Goal: Information Seeking & Learning: Learn about a topic

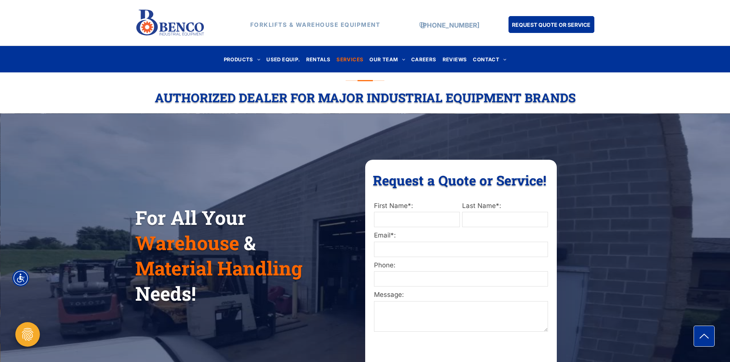
click at [345, 57] on span "SERVICES" at bounding box center [349, 59] width 27 height 10
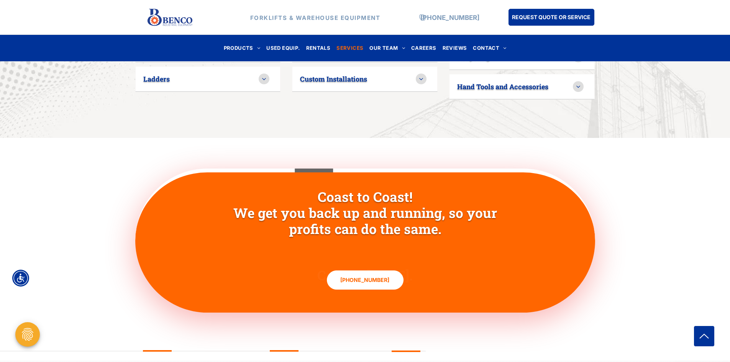
scroll to position [690, 0]
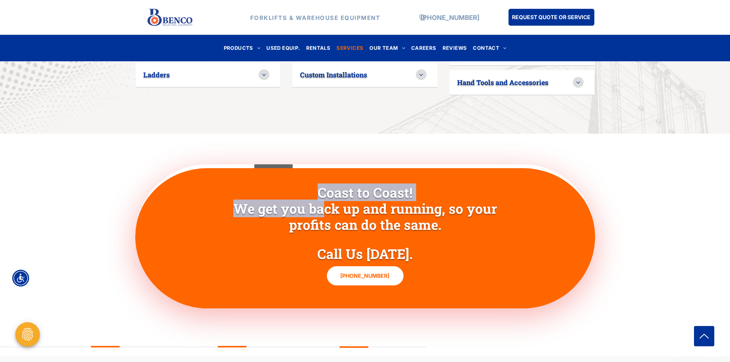
drag, startPoint x: 320, startPoint y: 187, endPoint x: 412, endPoint y: 178, distance: 91.6
click at [412, 184] on h2 "Coast to Coast! We get you back up and running, so your profits can do the same." at bounding box center [365, 208] width 297 height 48
click at [414, 184] on h2 "Coast to Coast! We get you back up and running, so your profits can do the same." at bounding box center [365, 208] width 297 height 48
drag, startPoint x: 415, startPoint y: 177, endPoint x: 318, endPoint y: 169, distance: 96.9
click at [318, 184] on h2 "Coast to Coast! We get you back up and running, so your profits can do the same." at bounding box center [365, 208] width 297 height 48
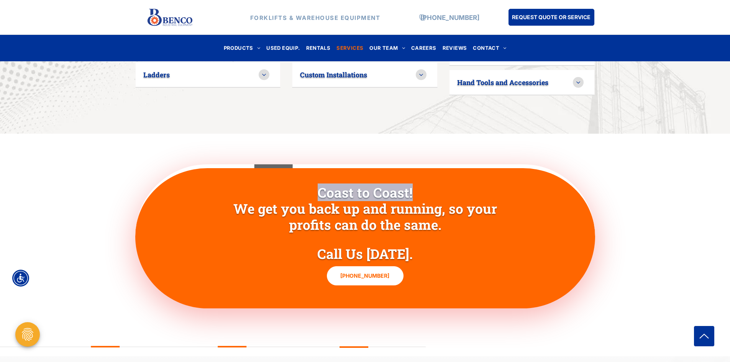
click at [522, 181] on div "Coast to Coast! We get you back up and running, so your profits can do the same…" at bounding box center [365, 236] width 460 height 144
click at [309, 164] on div "Coast to Coast! We get you back up and running, so your profits can do the same…" at bounding box center [365, 236] width 460 height 144
click at [321, 164] on div "Coast to Coast! We get you back up and running, so your profits can do the same…" at bounding box center [365, 236] width 460 height 144
click at [233, 161] on div at bounding box center [254, 167] width 77 height 12
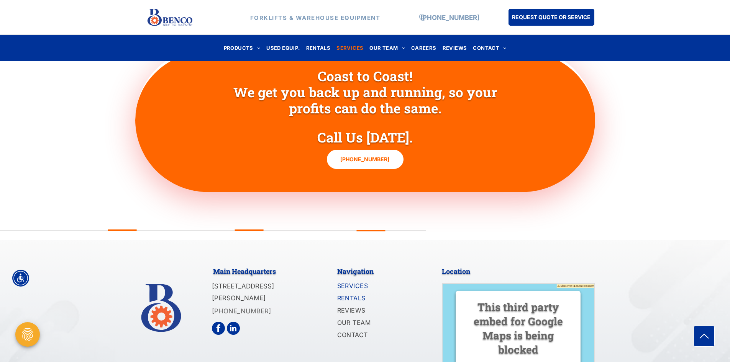
scroll to position [768, 0]
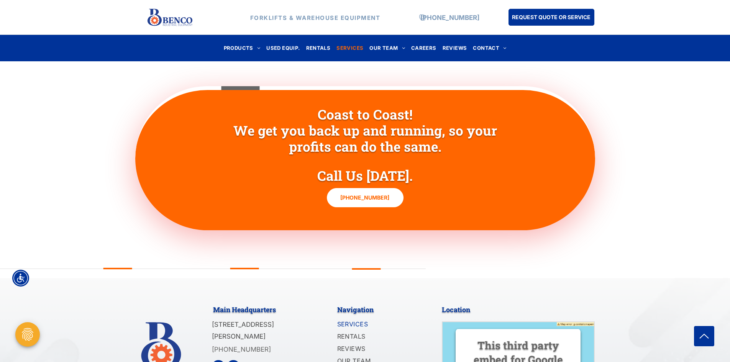
click at [348, 50] on span "SERVICES" at bounding box center [349, 48] width 27 height 10
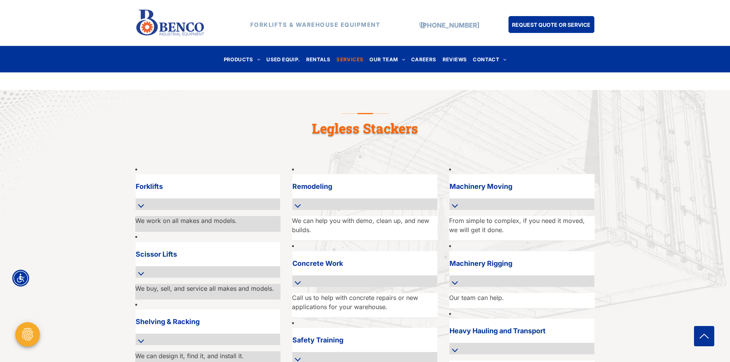
scroll to position [460, 0]
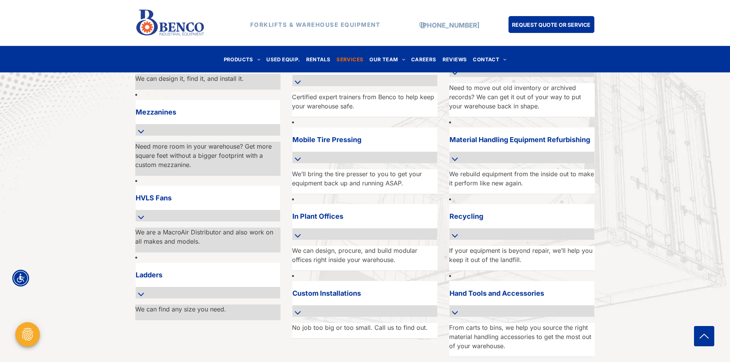
scroll to position [532, 0]
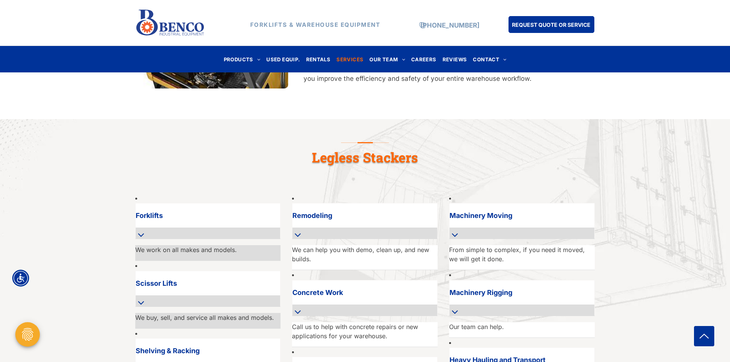
scroll to position [494, 0]
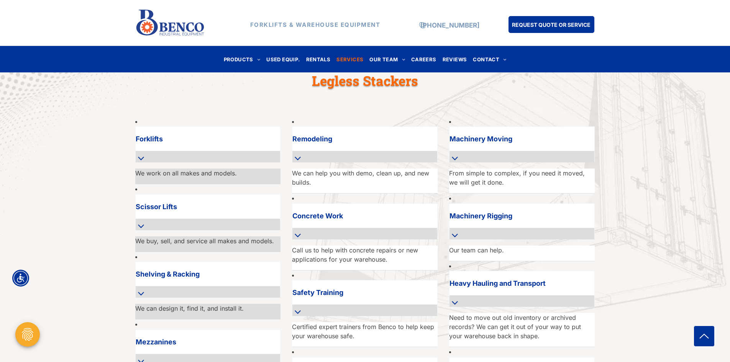
click at [144, 153] on icon at bounding box center [141, 158] width 7 height 11
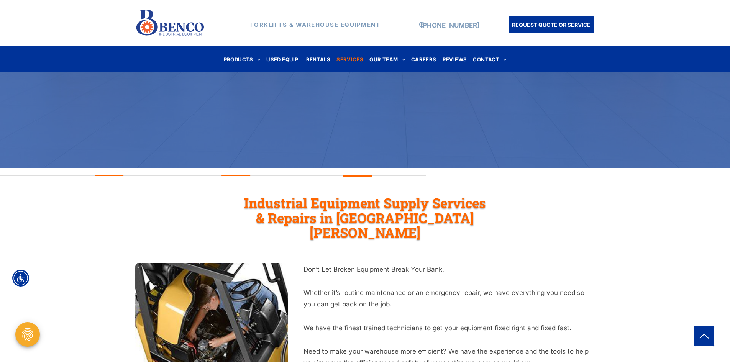
scroll to position [0, 0]
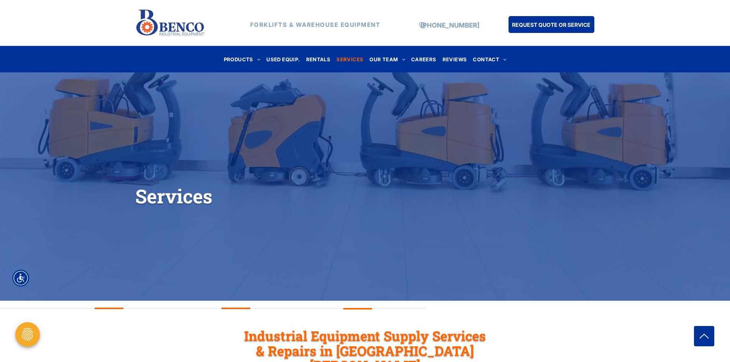
click at [350, 62] on span "SERVICES" at bounding box center [349, 59] width 27 height 10
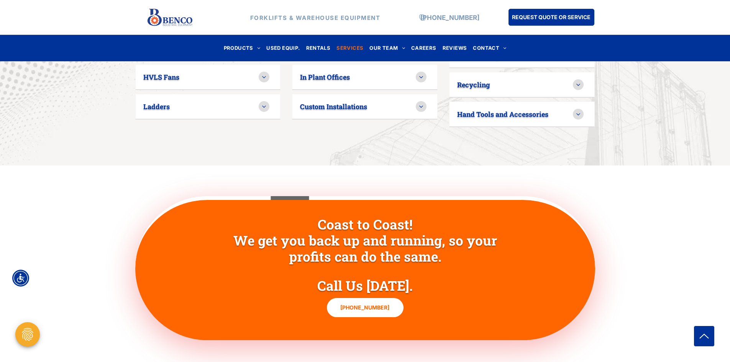
scroll to position [652, 0]
